Goal: Check status

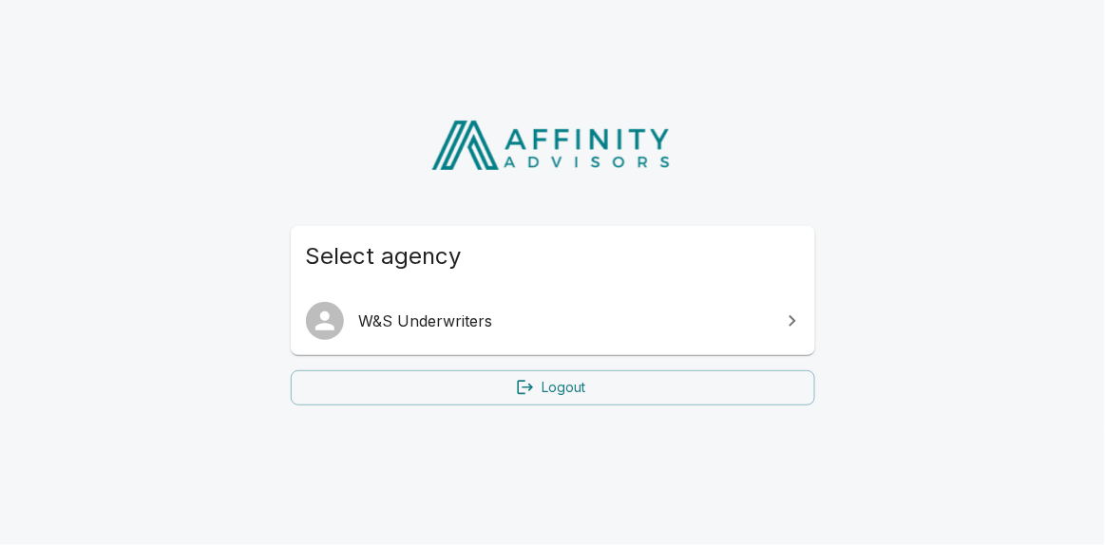
click at [529, 335] on link "W&S Underwriters" at bounding box center [553, 321] width 524 height 53
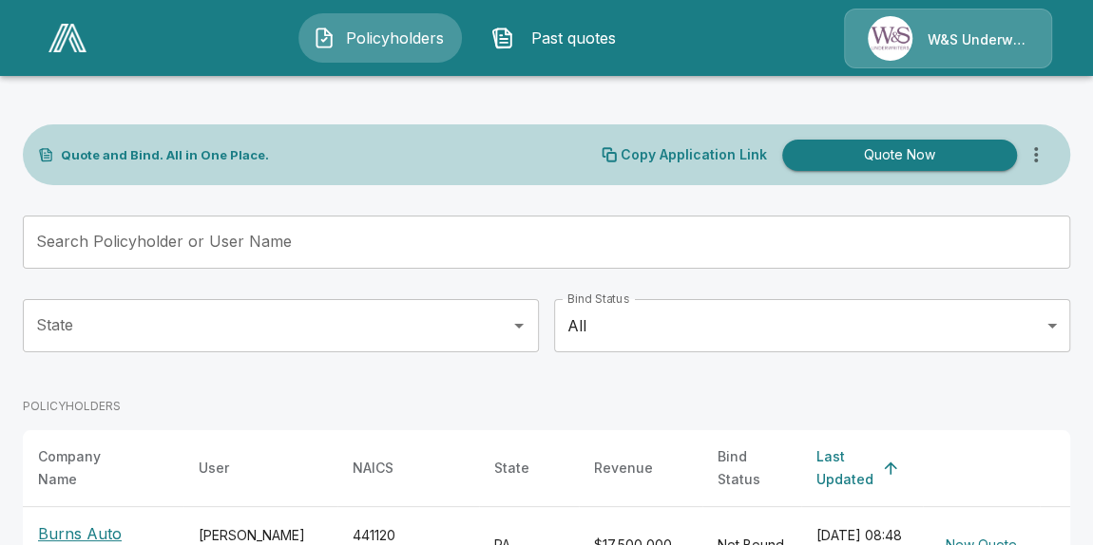
scroll to position [319, 0]
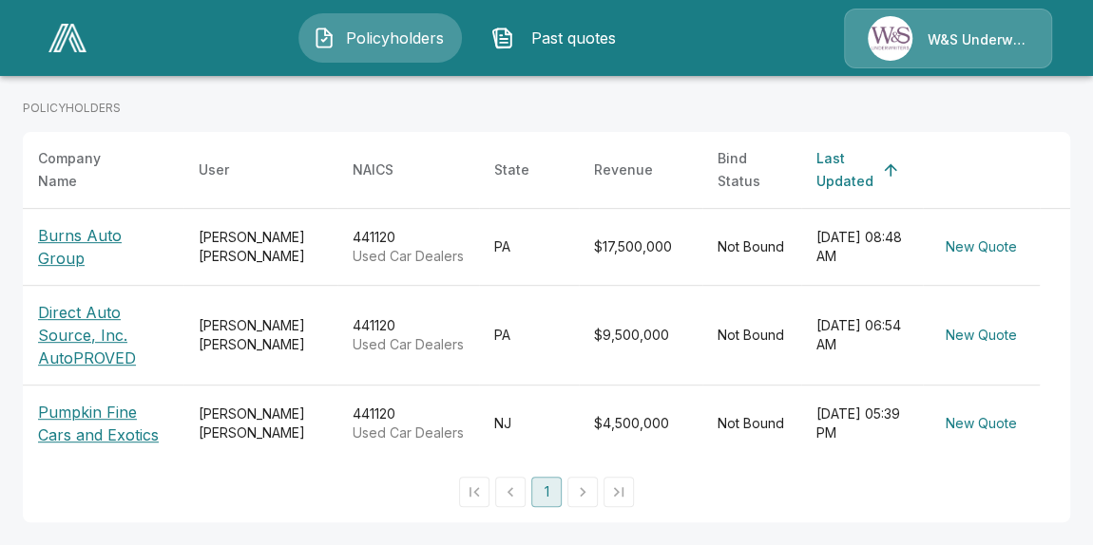
click at [115, 226] on p "Burns Auto Group" at bounding box center [103, 247] width 130 height 46
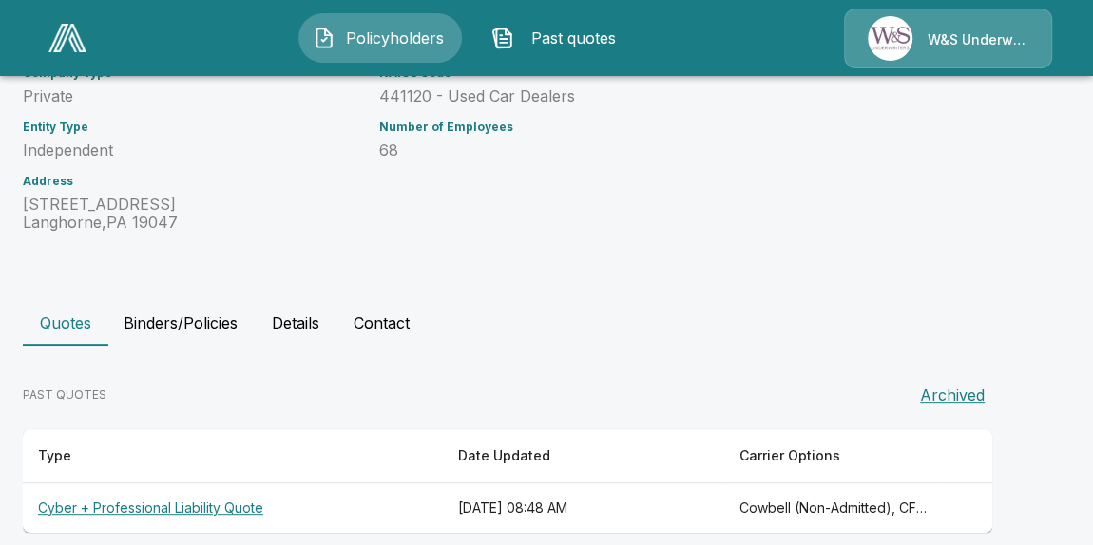
scroll to position [238, 0]
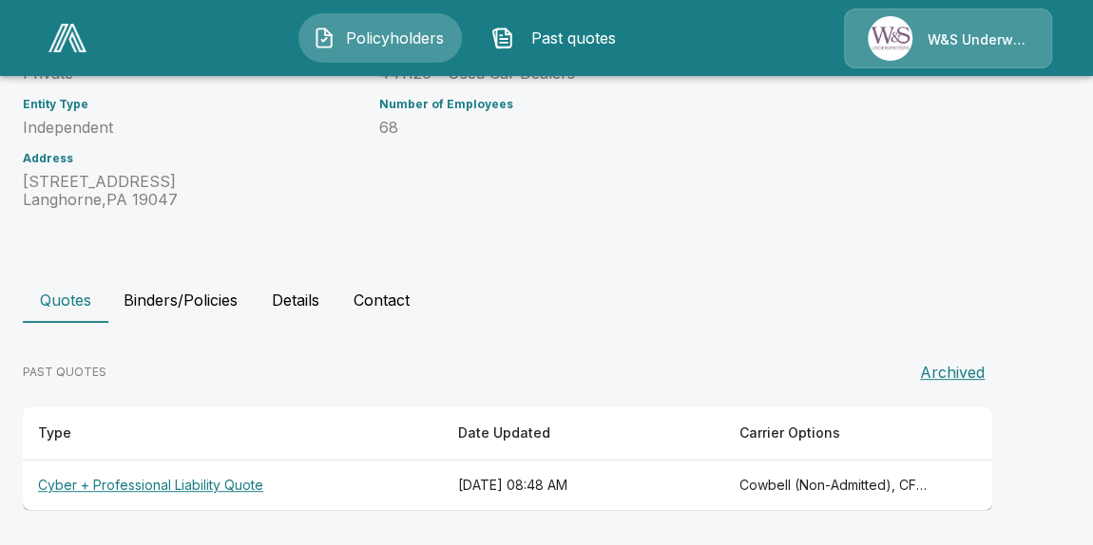
click at [247, 486] on th "Cyber + Professional Liability Quote" at bounding box center [233, 486] width 420 height 50
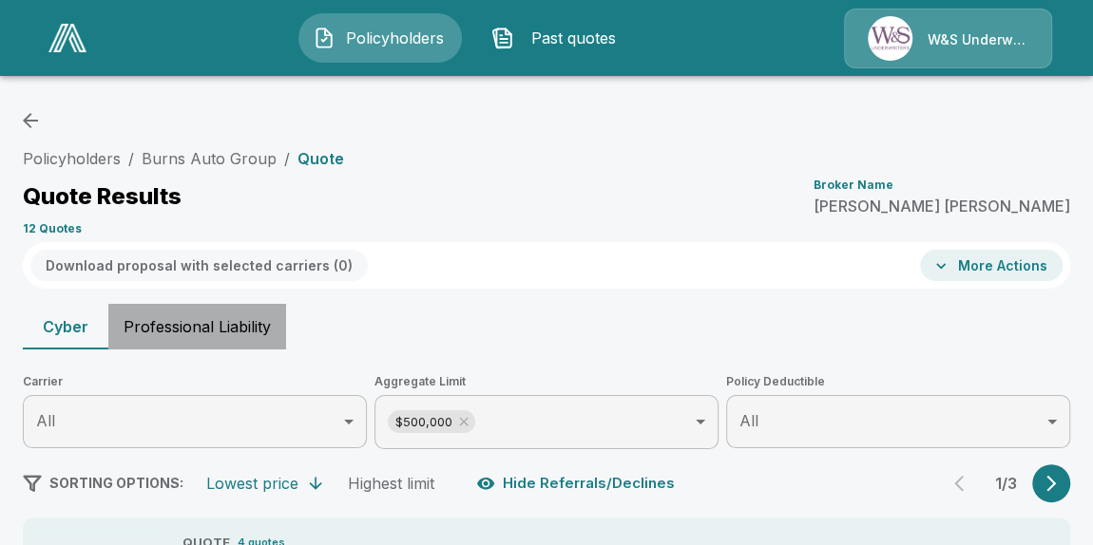
click at [230, 334] on button "Professional Liability" at bounding box center [197, 327] width 178 height 46
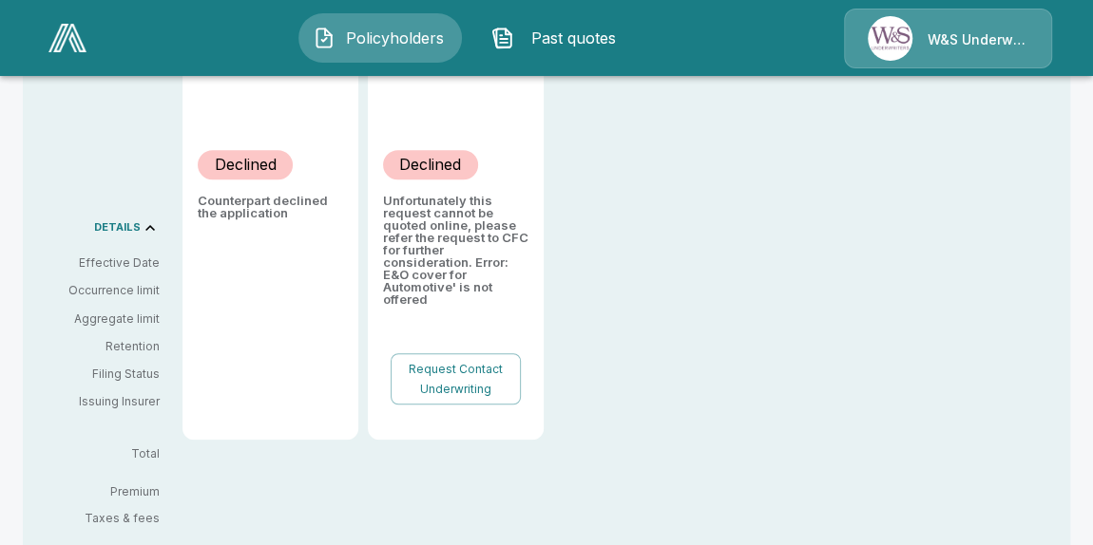
scroll to position [345, 0]
